Goal: Task Accomplishment & Management: Complete application form

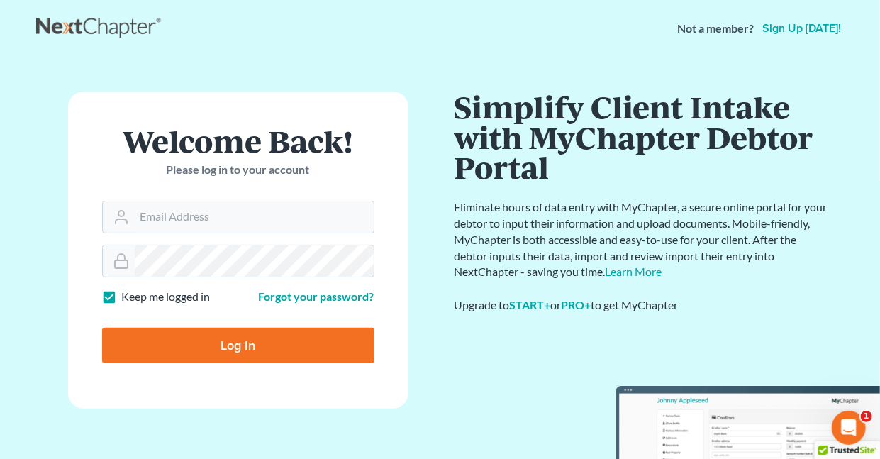
click at [122, 292] on label "Keep me logged in" at bounding box center [166, 296] width 89 height 16
click at [128, 292] on input "Keep me logged in" at bounding box center [132, 292] width 9 height 9
checkbox input "false"
click at [194, 220] on input "Email Address" at bounding box center [254, 216] width 239 height 31
type input "[EMAIL_ADDRESS][DOMAIN_NAME]"
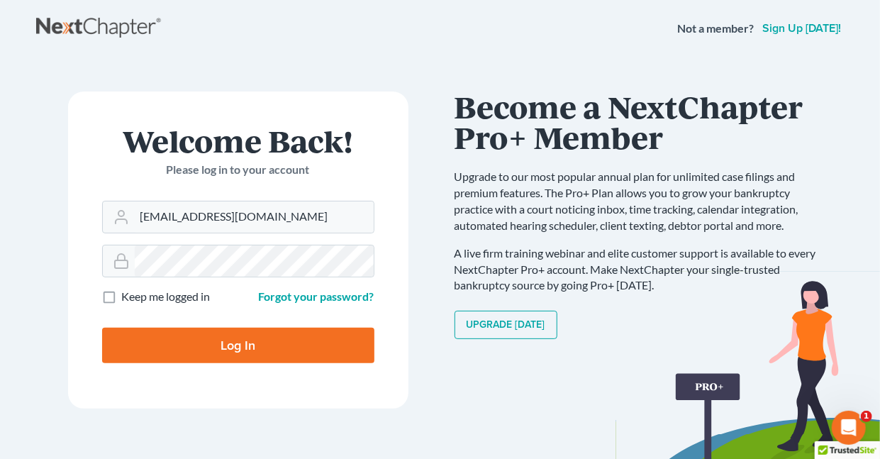
click at [250, 343] on input "Log In" at bounding box center [238, 344] width 272 height 35
type input "Thinking..."
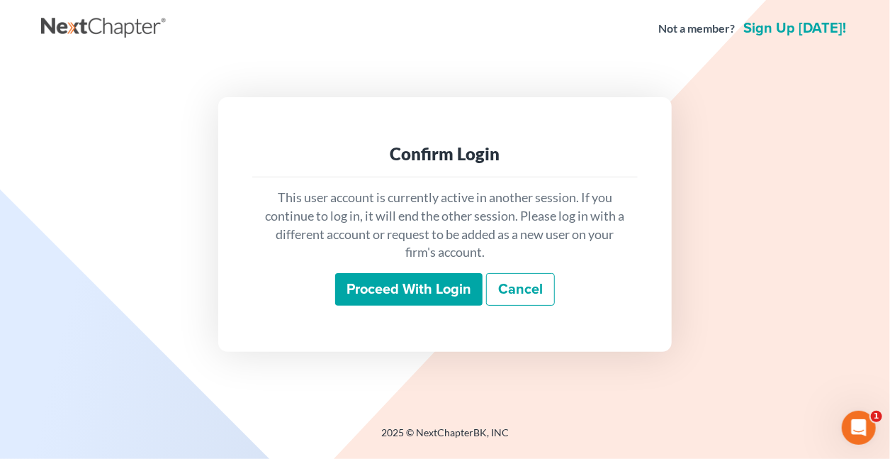
click at [445, 289] on input "Proceed with login" at bounding box center [408, 289] width 147 height 33
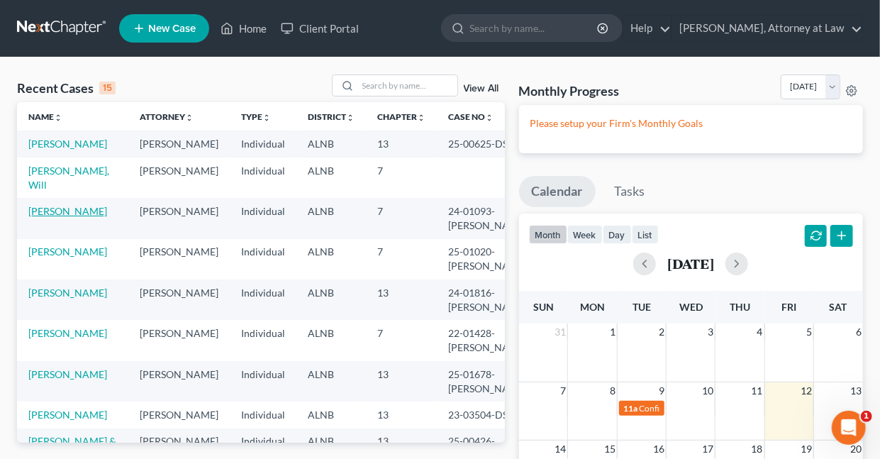
click at [62, 217] on link "Cole, Samantha" at bounding box center [67, 211] width 79 height 12
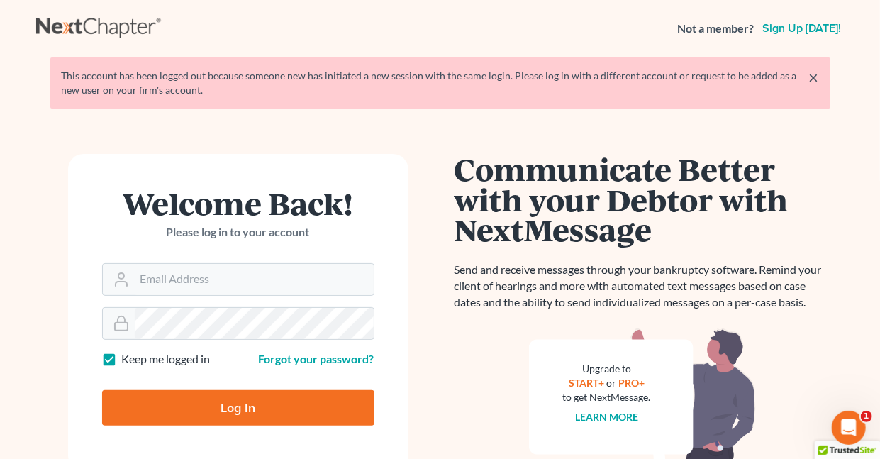
drag, startPoint x: 111, startPoint y: 358, endPoint x: 108, endPoint y: 347, distance: 11.5
click at [122, 357] on label "Keep me logged in" at bounding box center [166, 359] width 89 height 16
click at [128, 357] on input "Keep me logged in" at bounding box center [132, 355] width 9 height 9
checkbox input "false"
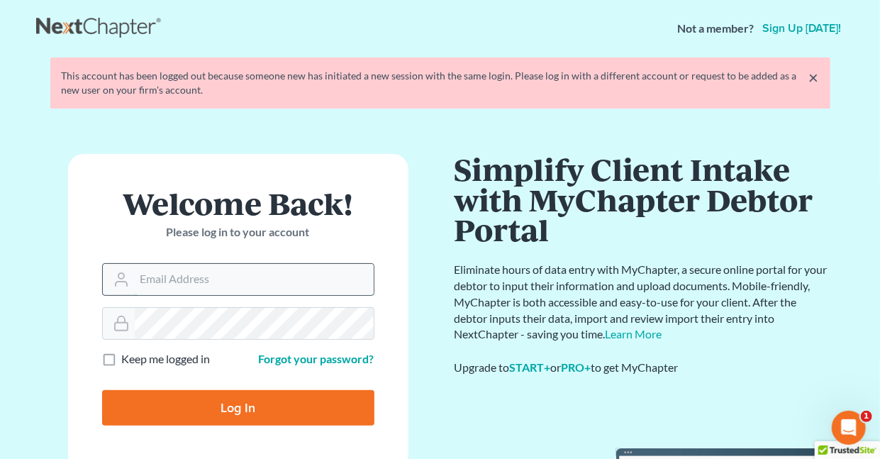
click at [164, 281] on input "Email Address" at bounding box center [254, 279] width 239 height 31
type input "[EMAIL_ADDRESS][DOMAIN_NAME]"
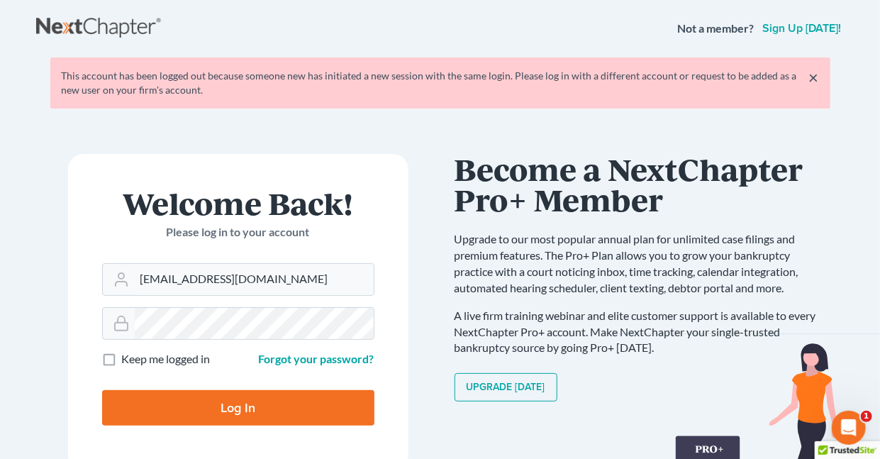
click at [249, 403] on input "Log In" at bounding box center [238, 407] width 272 height 35
type input "Thinking..."
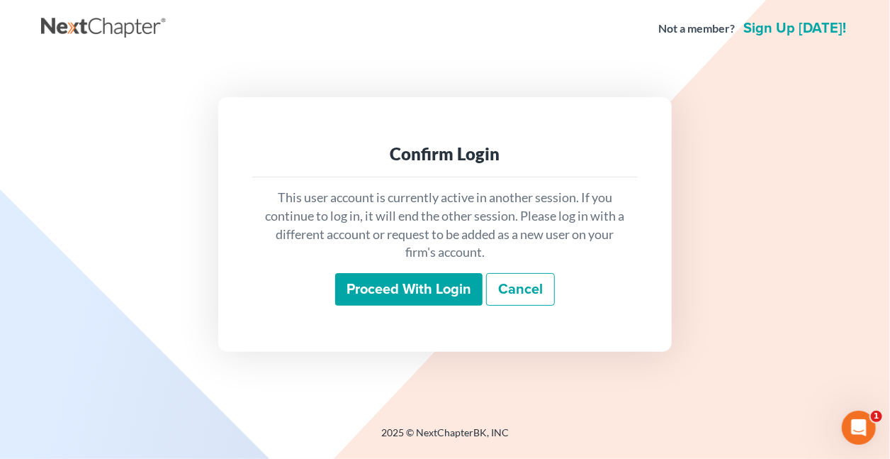
click at [437, 291] on input "Proceed with login" at bounding box center [408, 289] width 147 height 33
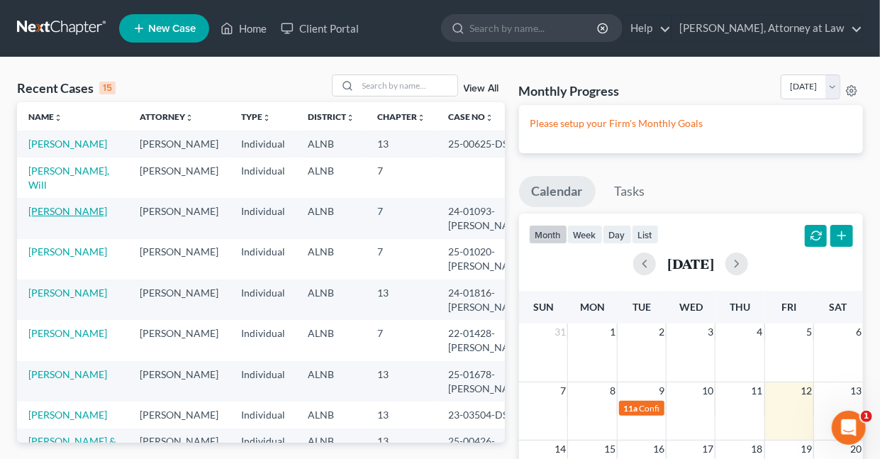
click at [50, 217] on link "Cole, Samantha" at bounding box center [67, 211] width 79 height 12
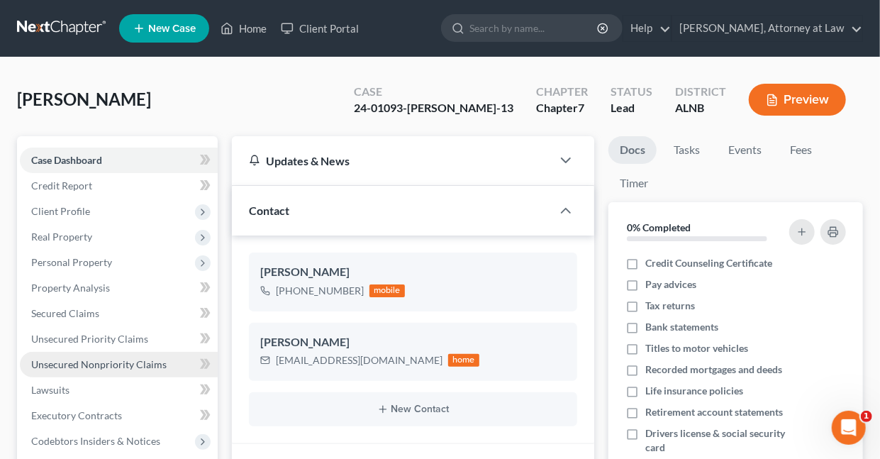
click at [77, 362] on span "Unsecured Nonpriority Claims" at bounding box center [98, 364] width 135 height 12
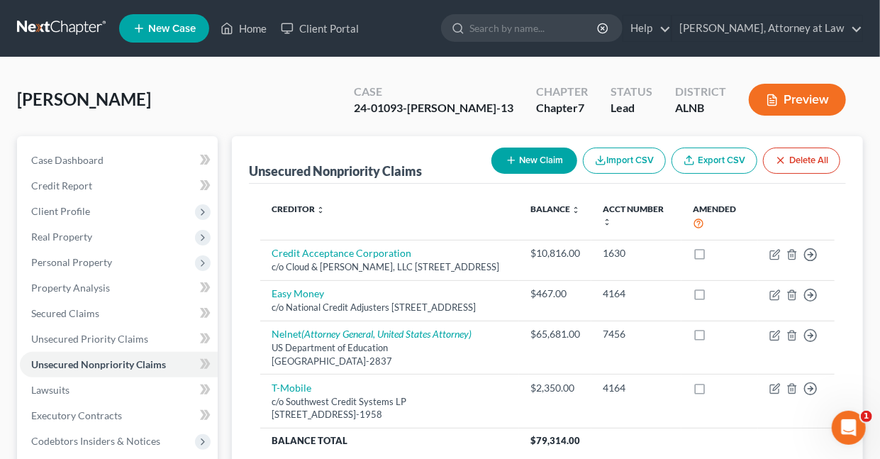
click at [519, 158] on button "New Claim" at bounding box center [534, 160] width 86 height 26
select select "0"
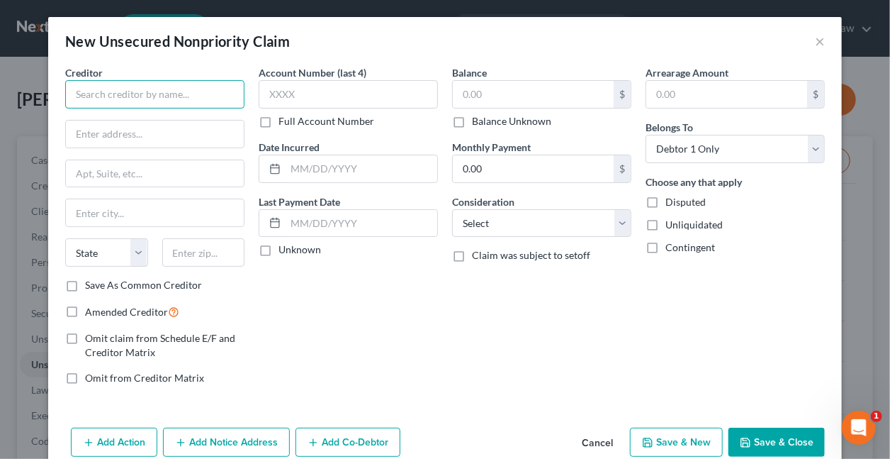
click at [189, 94] on input "text" at bounding box center [154, 94] width 179 height 28
type input "B"
type input "Fairfield AL Housing Authority"
type input "PO Box 352"
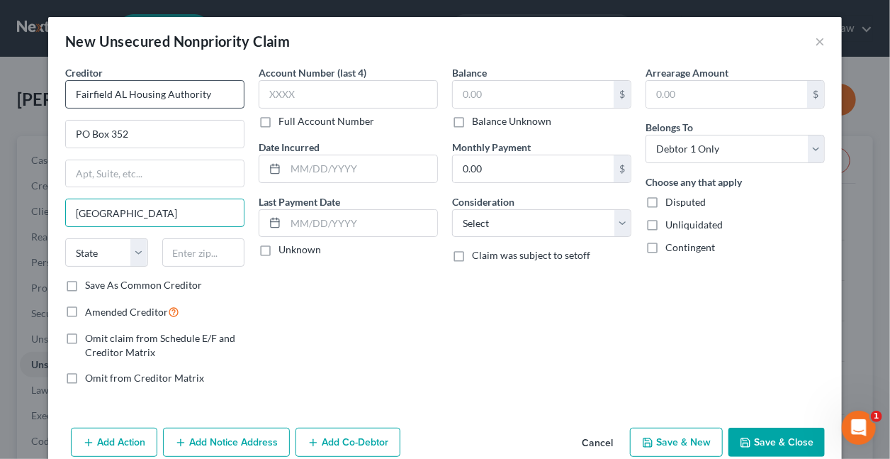
type input "Fairfield"
select select "0"
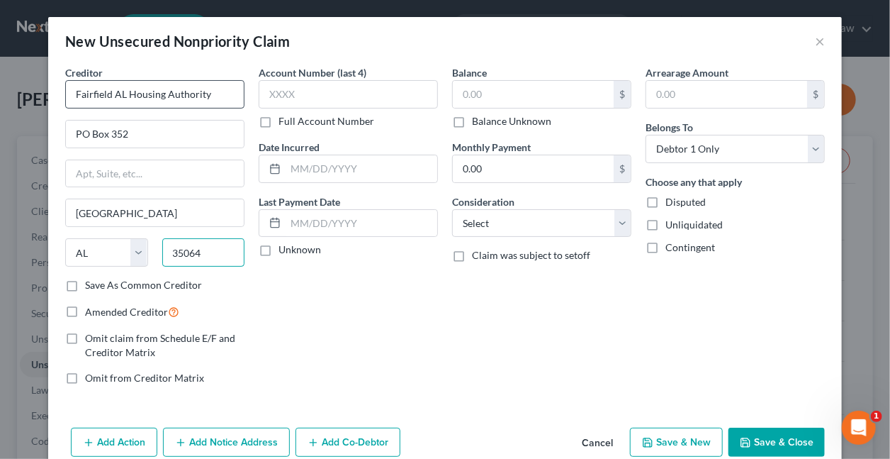
type input "35064"
type input "1026"
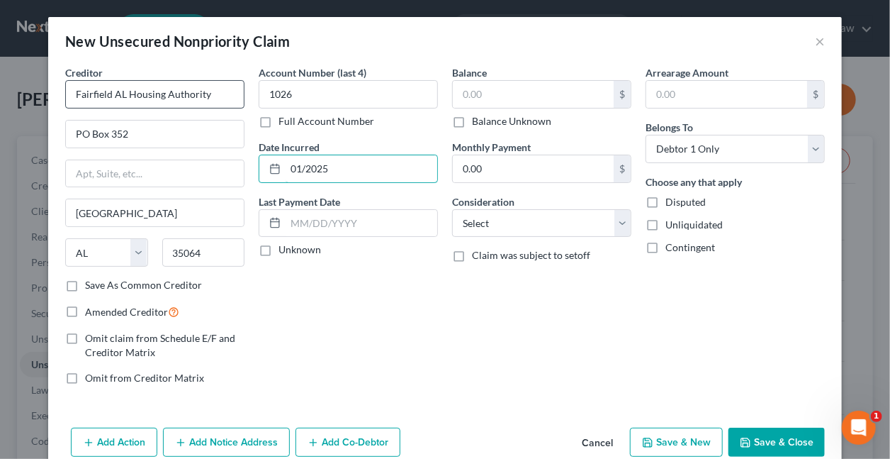
type input "01/2025"
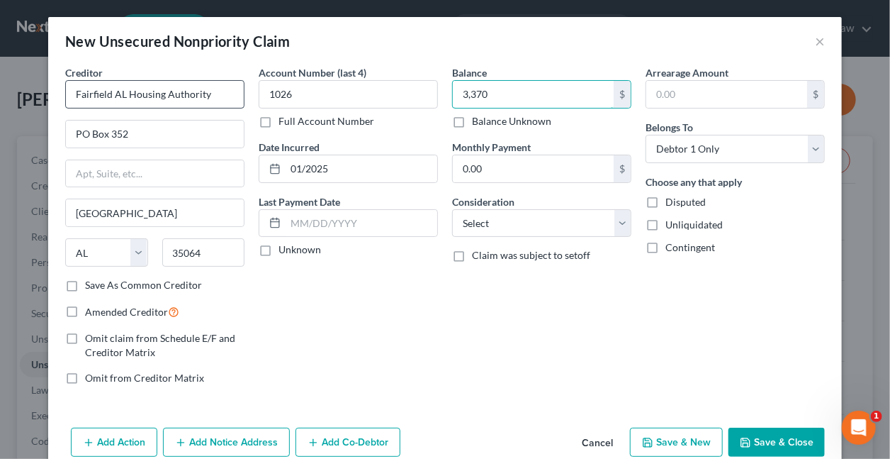
type input "3,370"
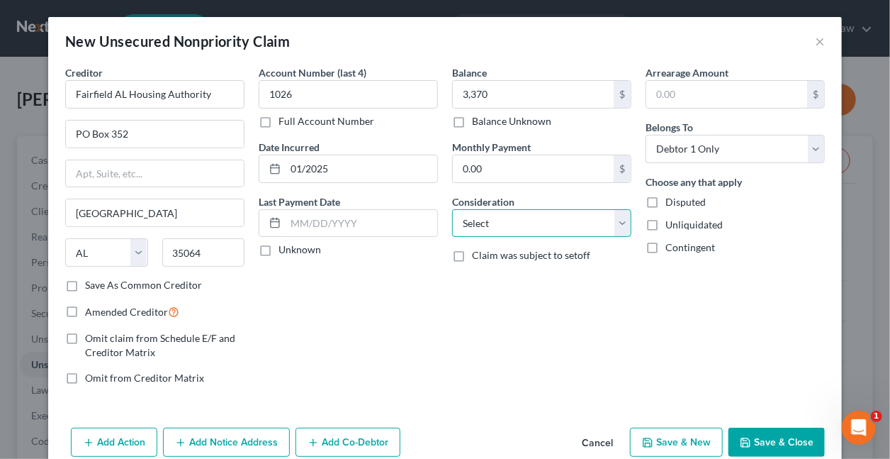
click at [480, 225] on select "Select Cable / Satellite Services Collection Agency Credit Card Debt Debt Couns…" at bounding box center [541, 223] width 179 height 28
select select "4"
click at [452, 209] on select "Select Cable / Satellite Services Collection Agency Credit Card Debt Debt Couns…" at bounding box center [541, 223] width 179 height 28
click at [770, 440] on button "Save & Close" at bounding box center [777, 442] width 96 height 30
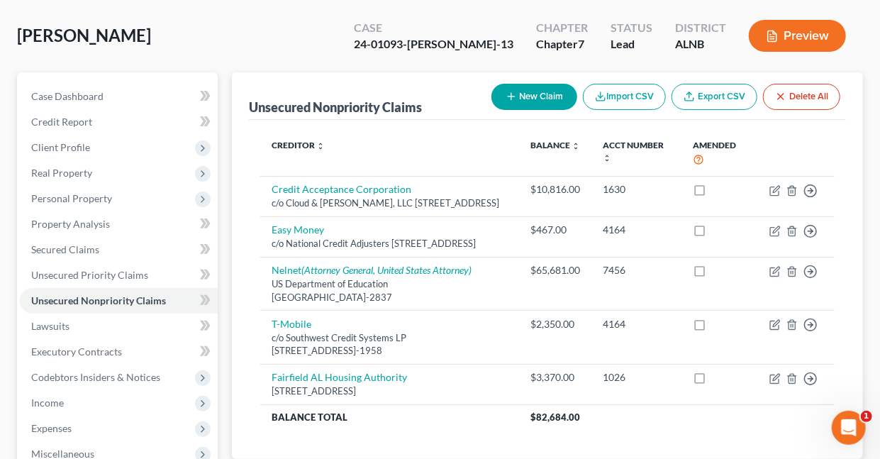
scroll to position [293, 0]
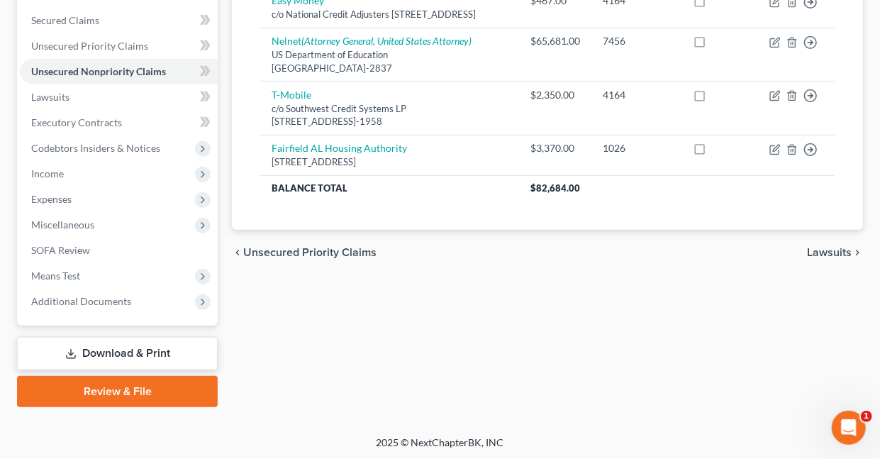
click at [156, 351] on link "Download & Print" at bounding box center [117, 353] width 201 height 33
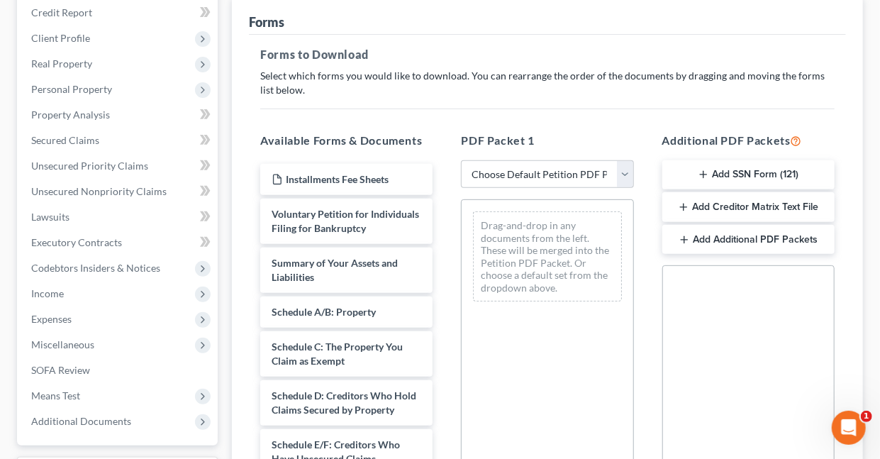
scroll to position [220, 0]
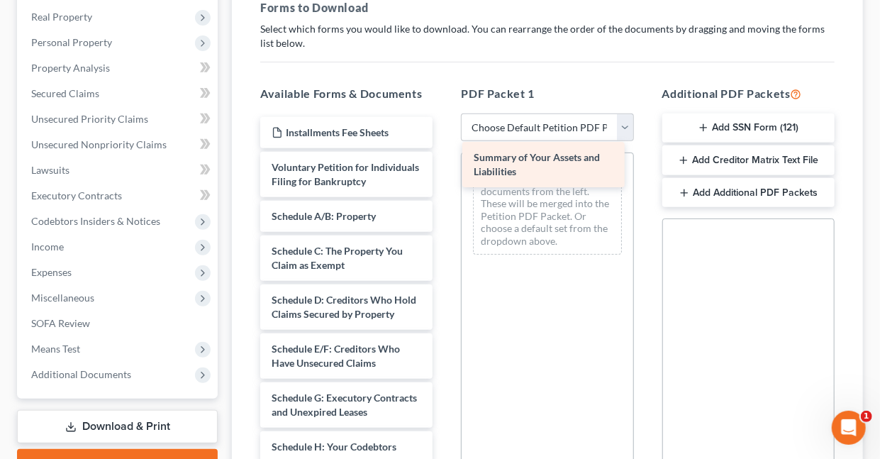
drag, startPoint x: 318, startPoint y: 231, endPoint x: 520, endPoint y: 160, distance: 214.1
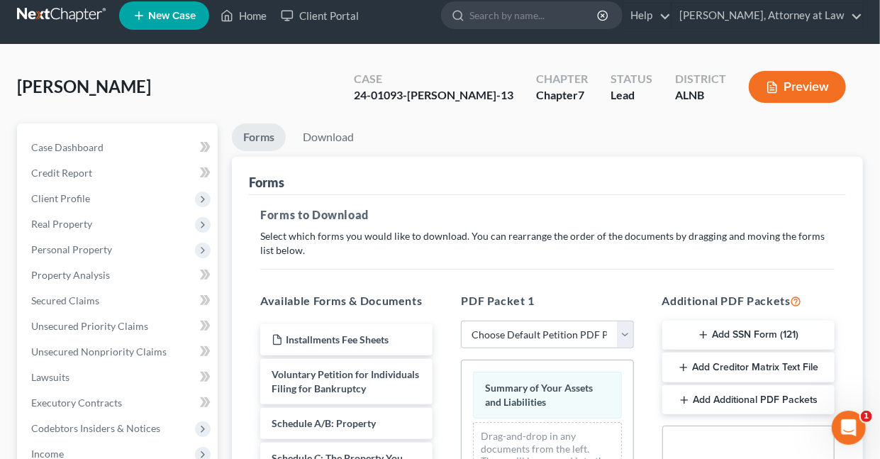
scroll to position [0, 0]
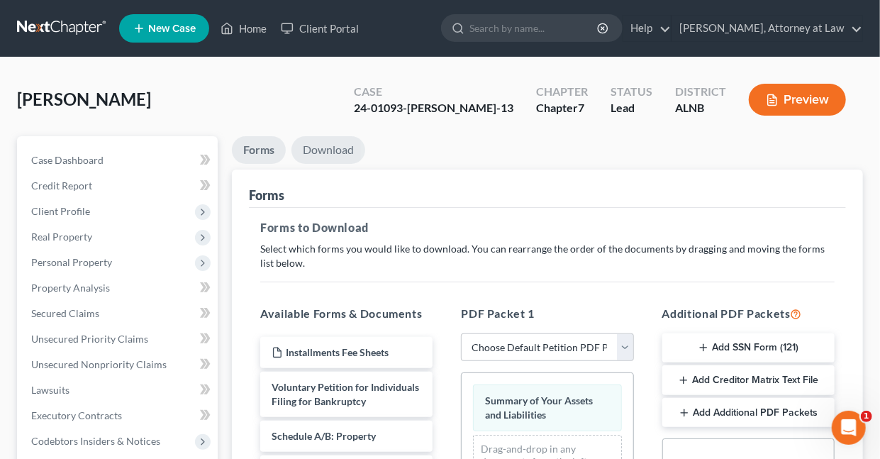
click at [320, 150] on link "Download" at bounding box center [328, 150] width 74 height 28
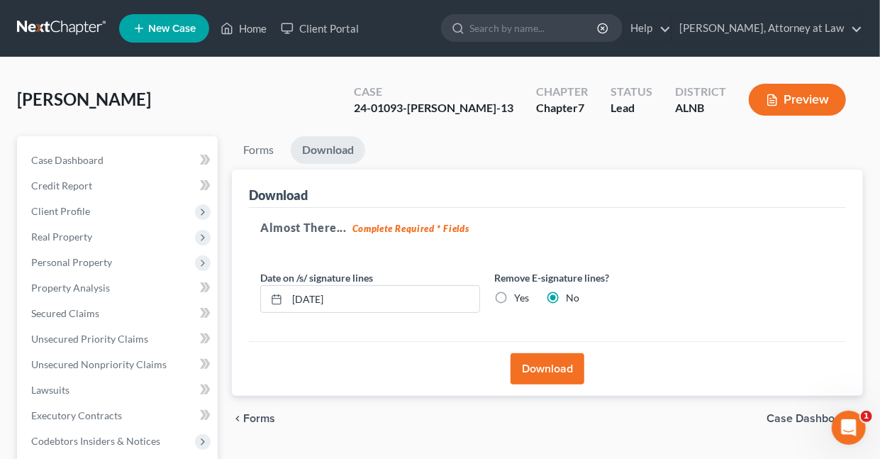
click at [549, 367] on button "Download" at bounding box center [547, 368] width 74 height 31
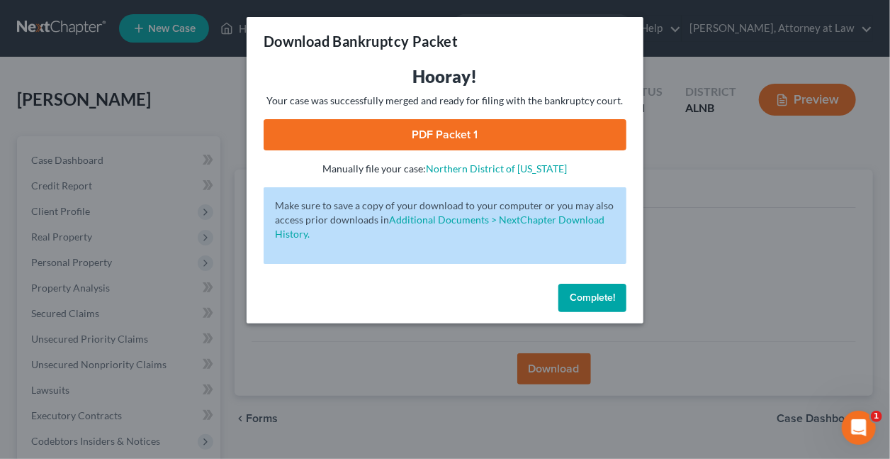
click at [479, 128] on link "PDF Packet 1" at bounding box center [445, 134] width 363 height 31
click at [592, 293] on span "Complete!" at bounding box center [592, 297] width 45 height 12
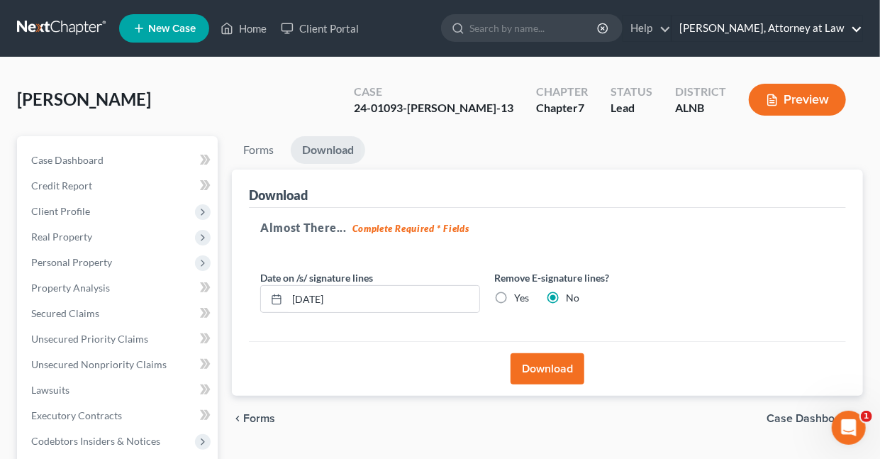
click at [856, 27] on link "Daisy M. Holder, Attorney at Law" at bounding box center [767, 29] width 190 height 26
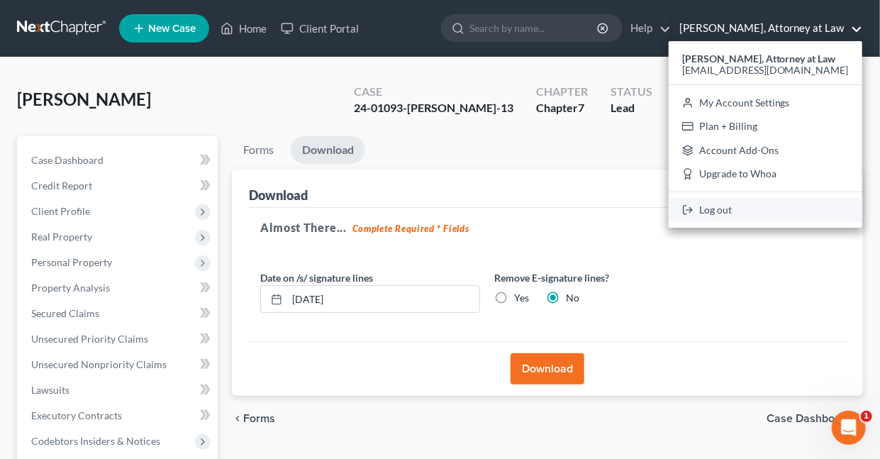
click at [745, 210] on link "Log out" at bounding box center [764, 210] width 193 height 24
